Goal: Task Accomplishment & Management: Complete application form

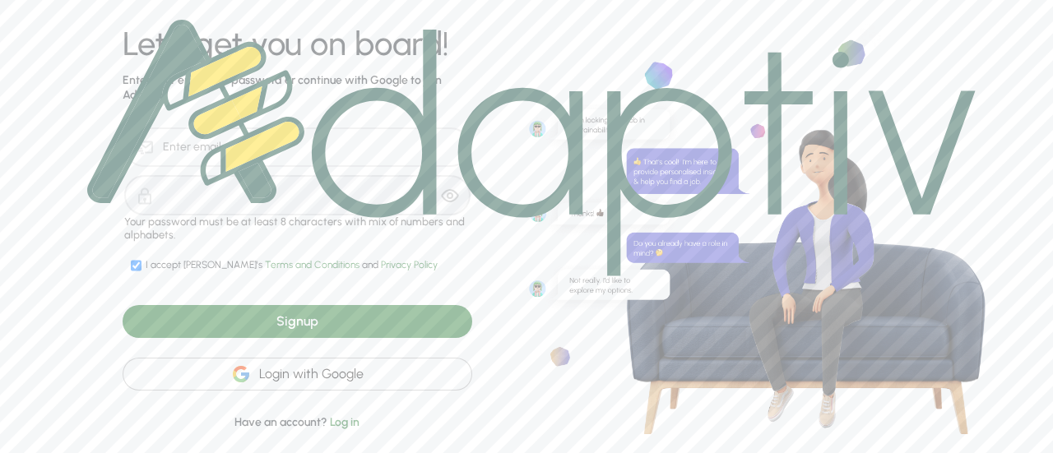
click at [319, 318] on div "Signup" at bounding box center [298, 321] width 350 height 33
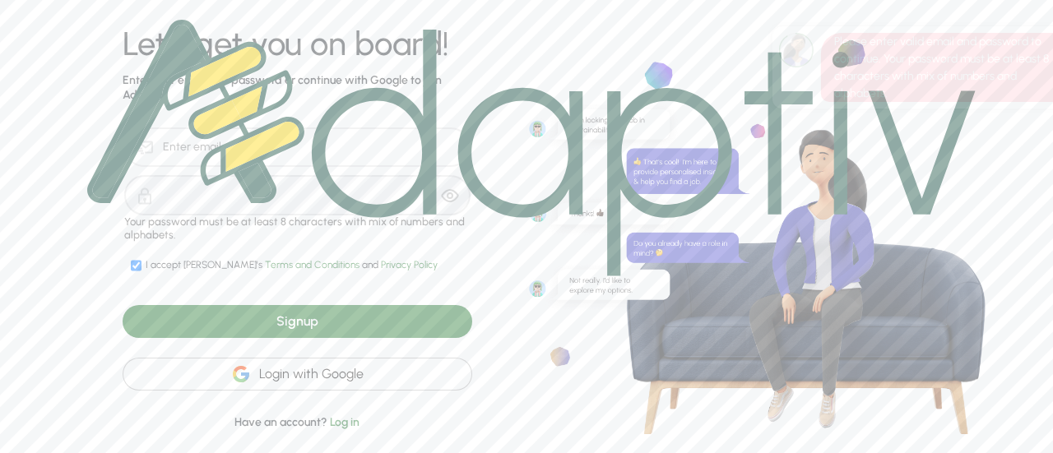
click at [351, 145] on img at bounding box center [531, 148] width 889 height 257
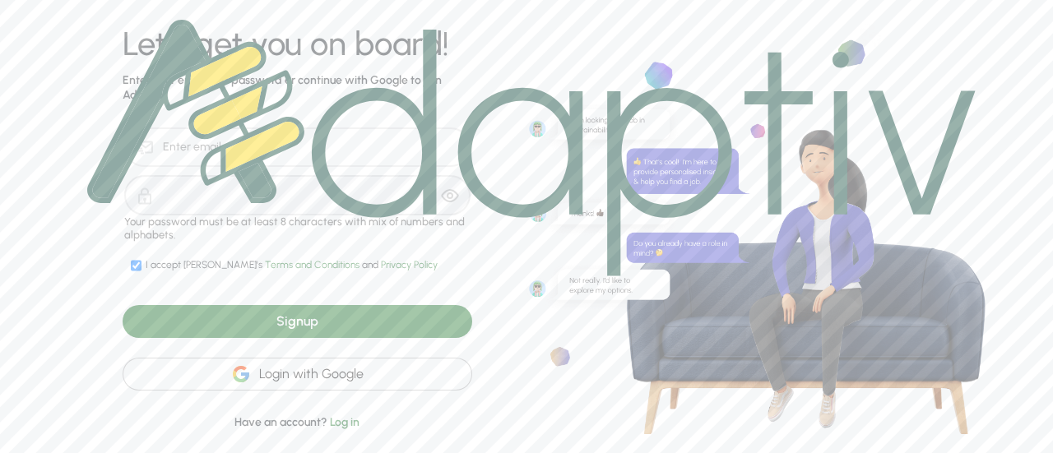
click at [168, 152] on img at bounding box center [531, 148] width 889 height 257
click at [390, 325] on div "Signup" at bounding box center [298, 321] width 350 height 33
click at [332, 373] on div "Login with Google" at bounding box center [298, 374] width 350 height 33
click at [342, 378] on div "Login with Google" at bounding box center [298, 374] width 350 height 33
